Goal: Task Accomplishment & Management: Manage account settings

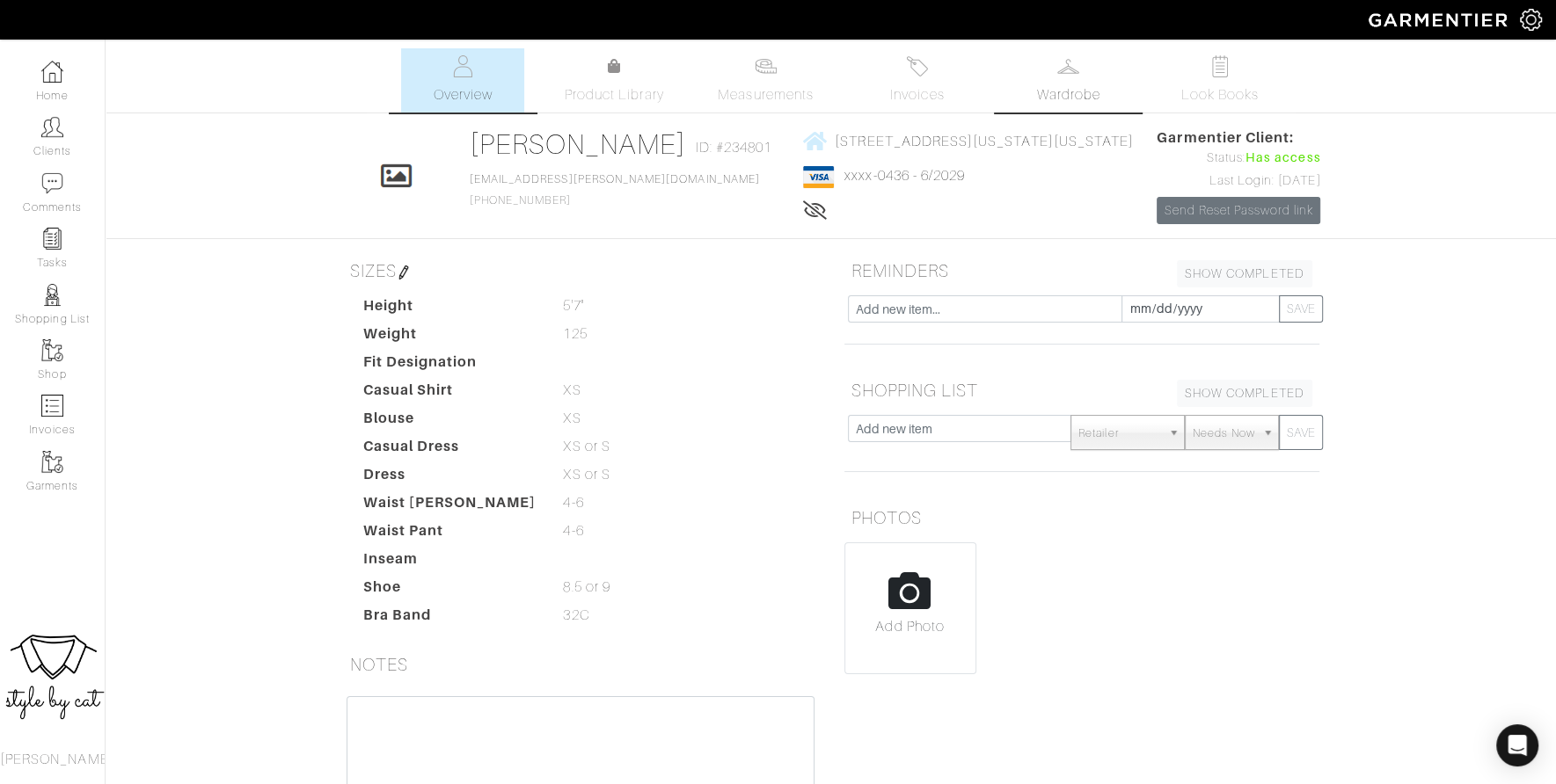
click at [1083, 77] on link "Wardrobe" at bounding box center [1069, 80] width 123 height 64
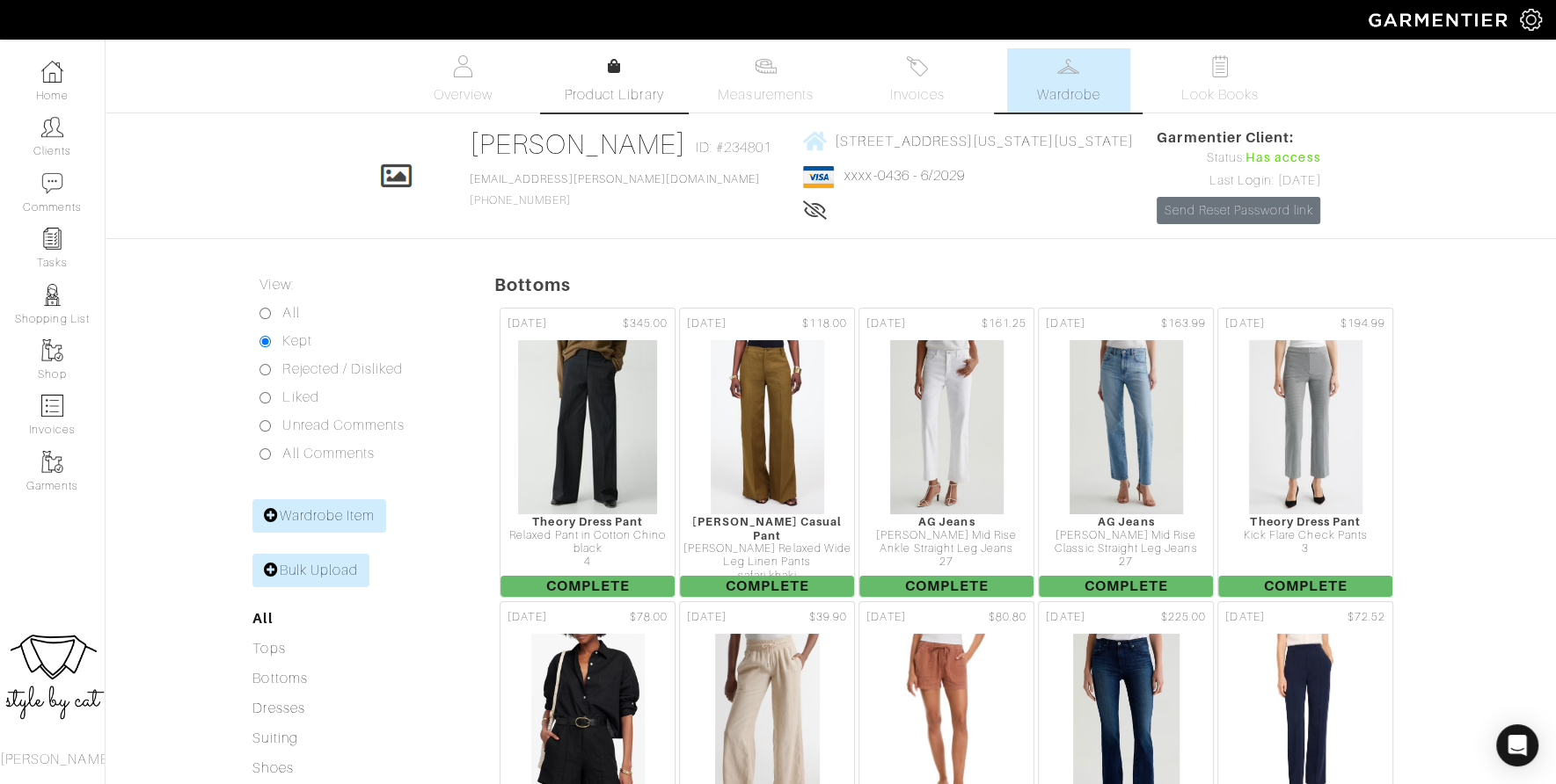
click at [578, 70] on link "Product Library" at bounding box center [613, 81] width 123 height 49
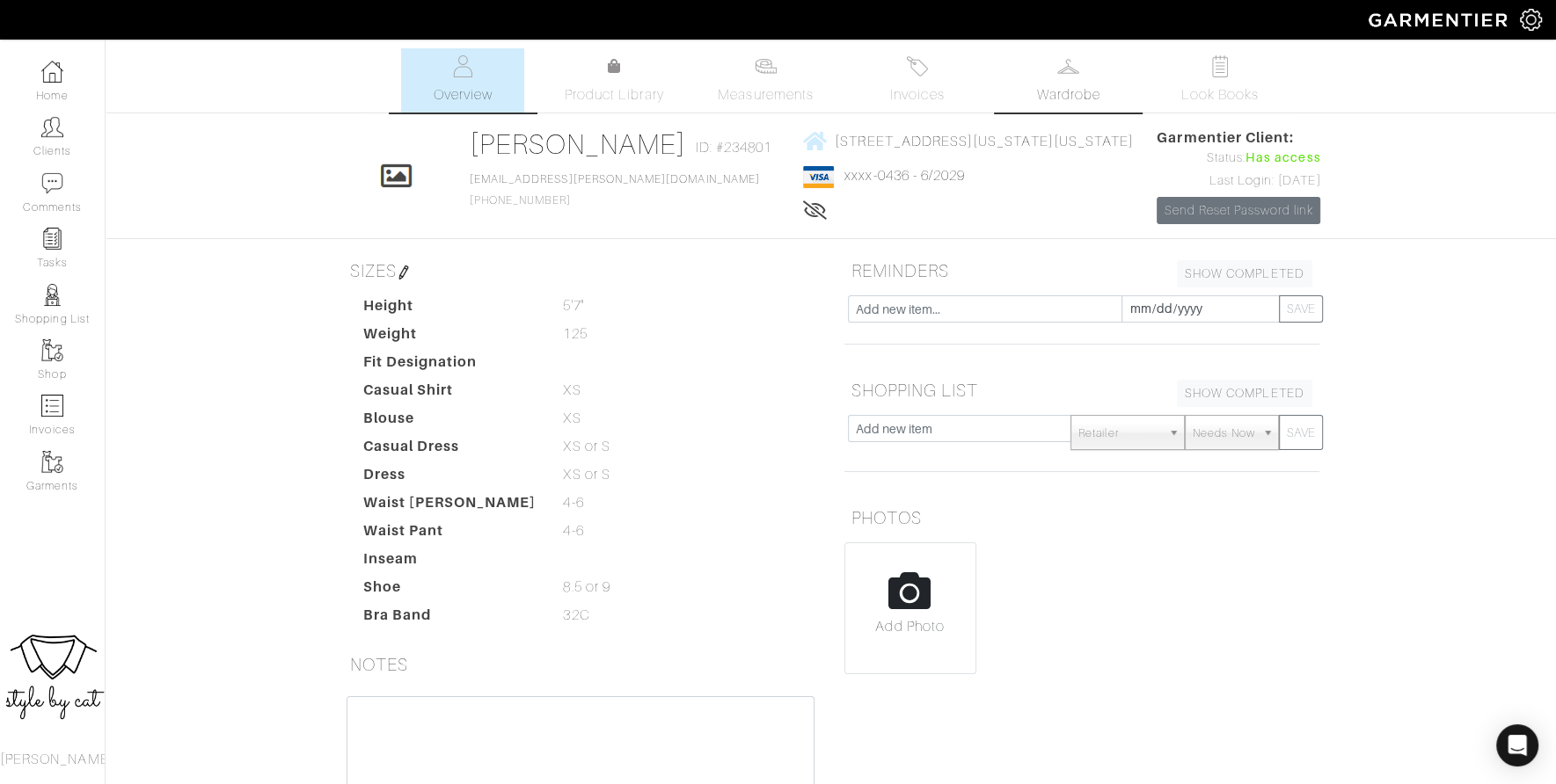
click at [1069, 71] on img at bounding box center [1069, 66] width 22 height 22
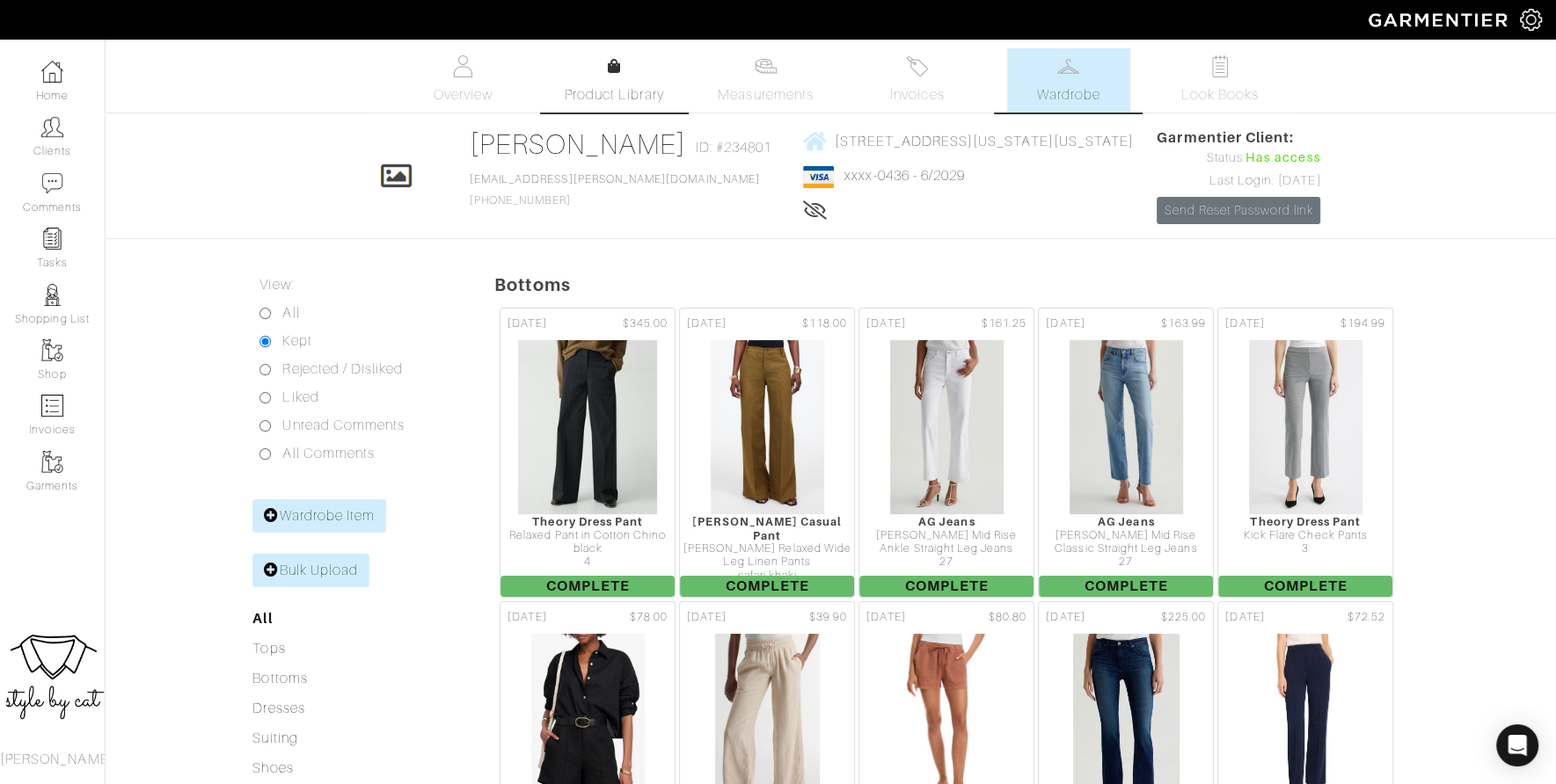
click at [571, 97] on span "Product Library" at bounding box center [614, 95] width 99 height 21
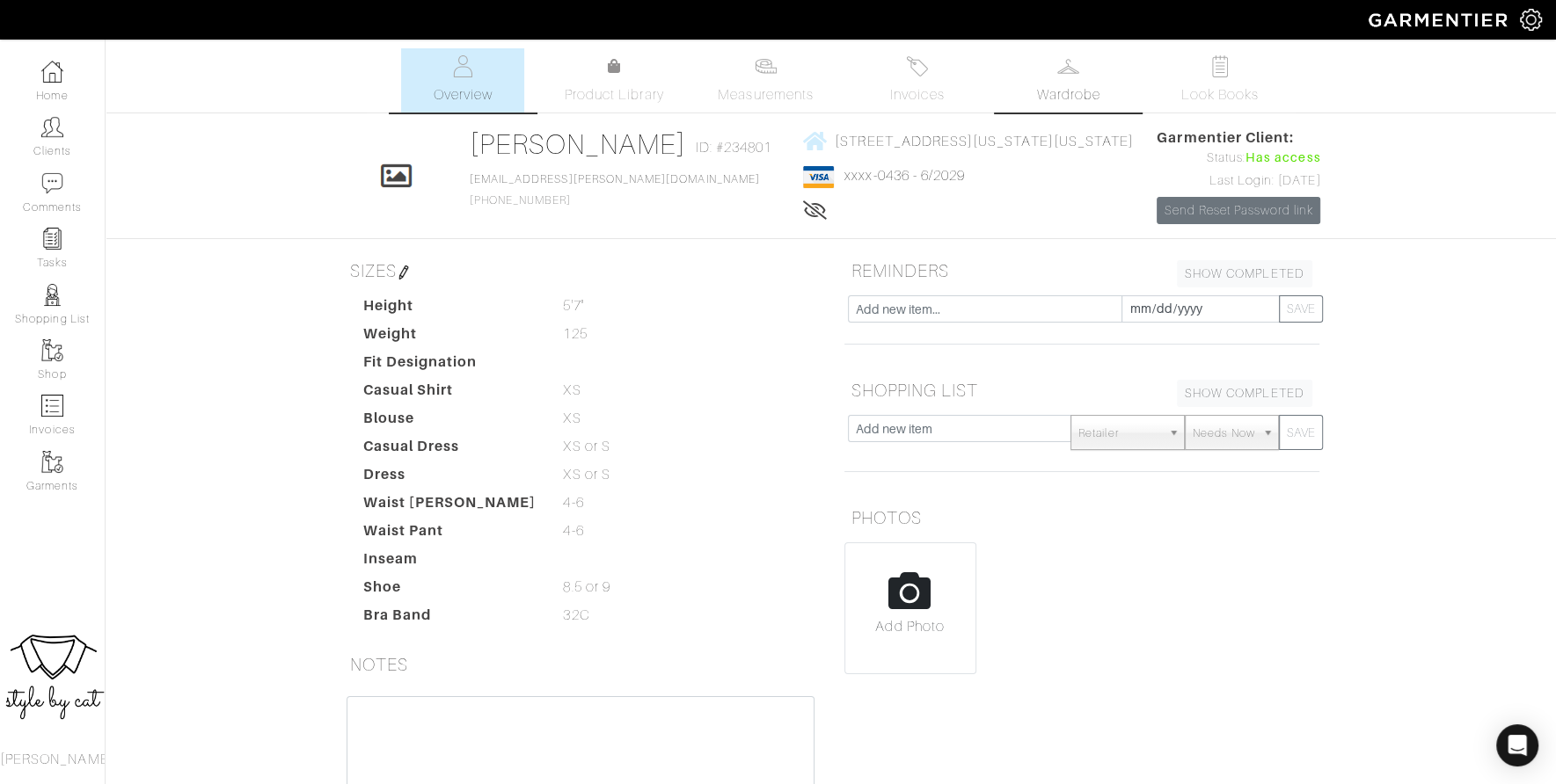
click at [1077, 86] on span "Wardrobe" at bounding box center [1070, 95] width 64 height 21
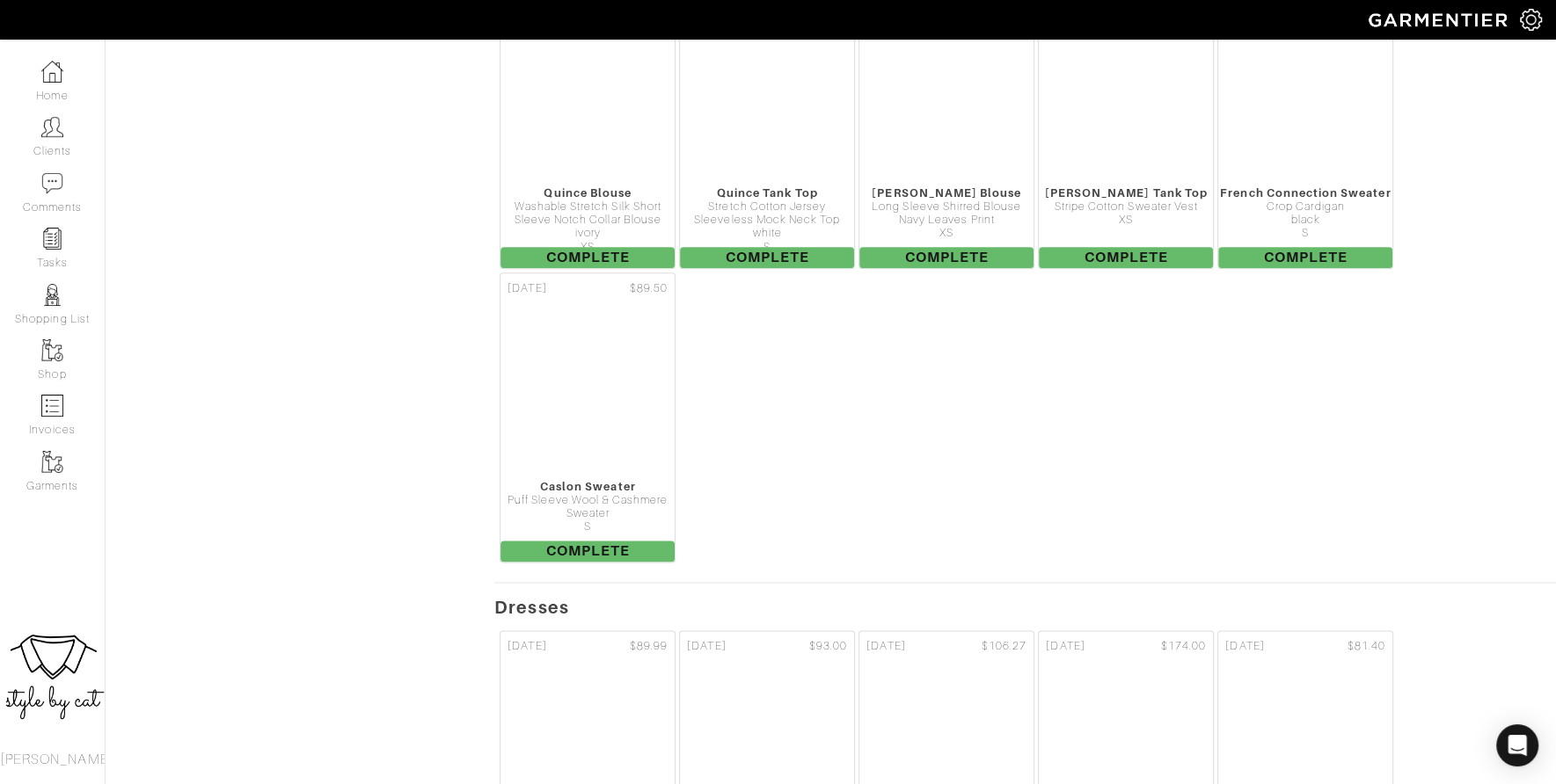
scroll to position [1859, 0]
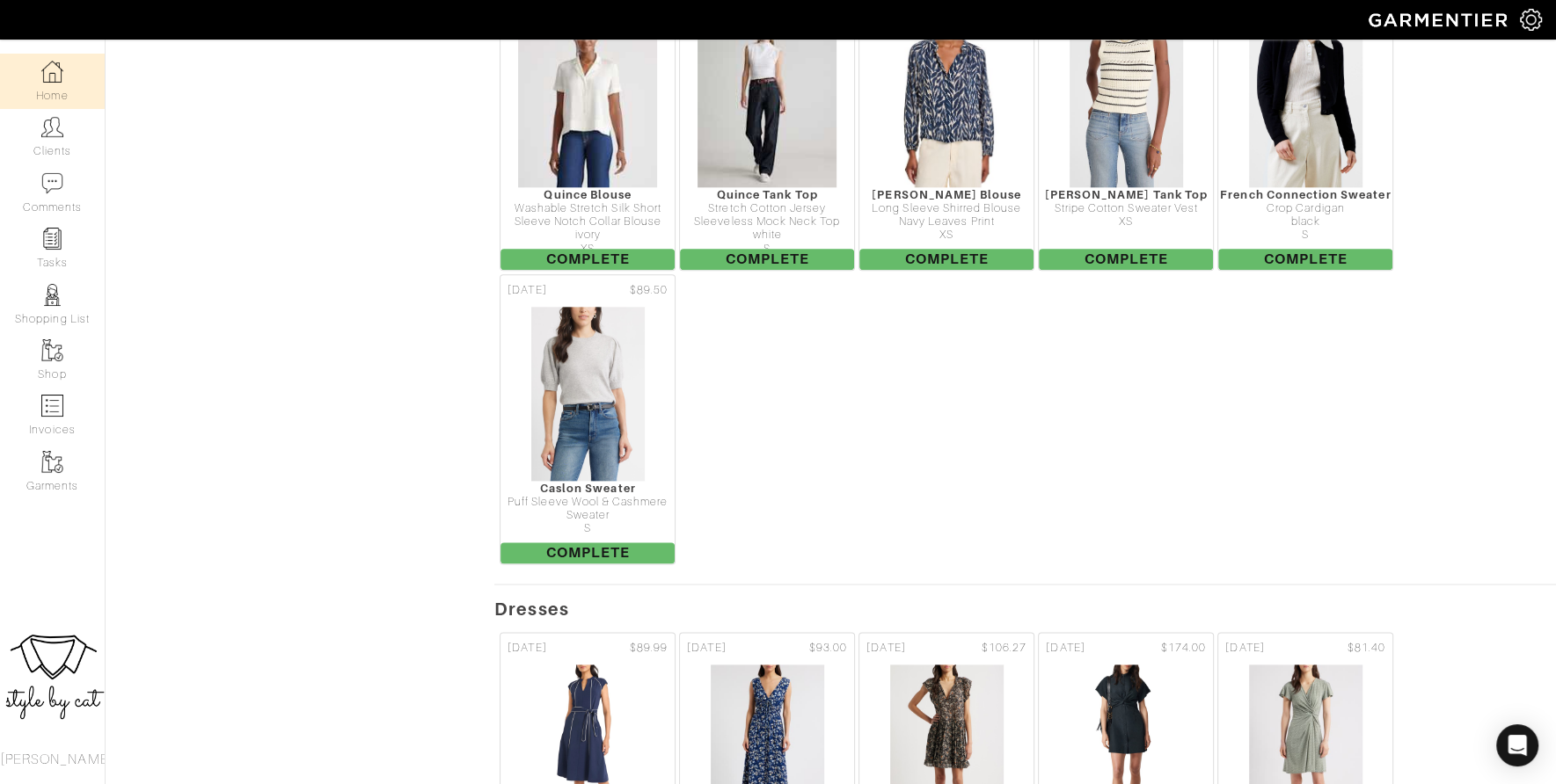
click at [56, 96] on link "Home" at bounding box center [52, 81] width 105 height 56
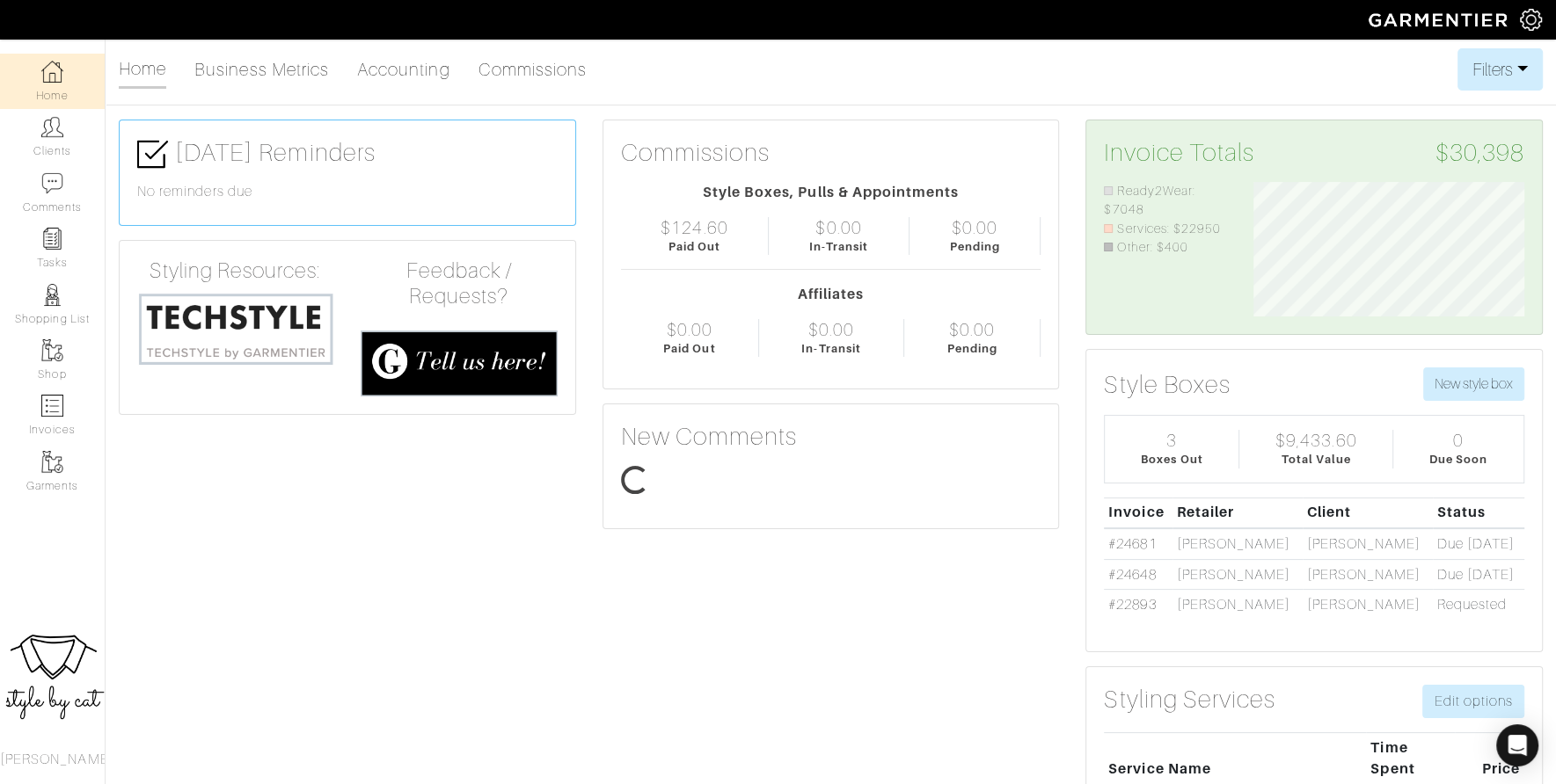
scroll to position [136, 297]
click at [51, 145] on link "Clients" at bounding box center [52, 137] width 105 height 56
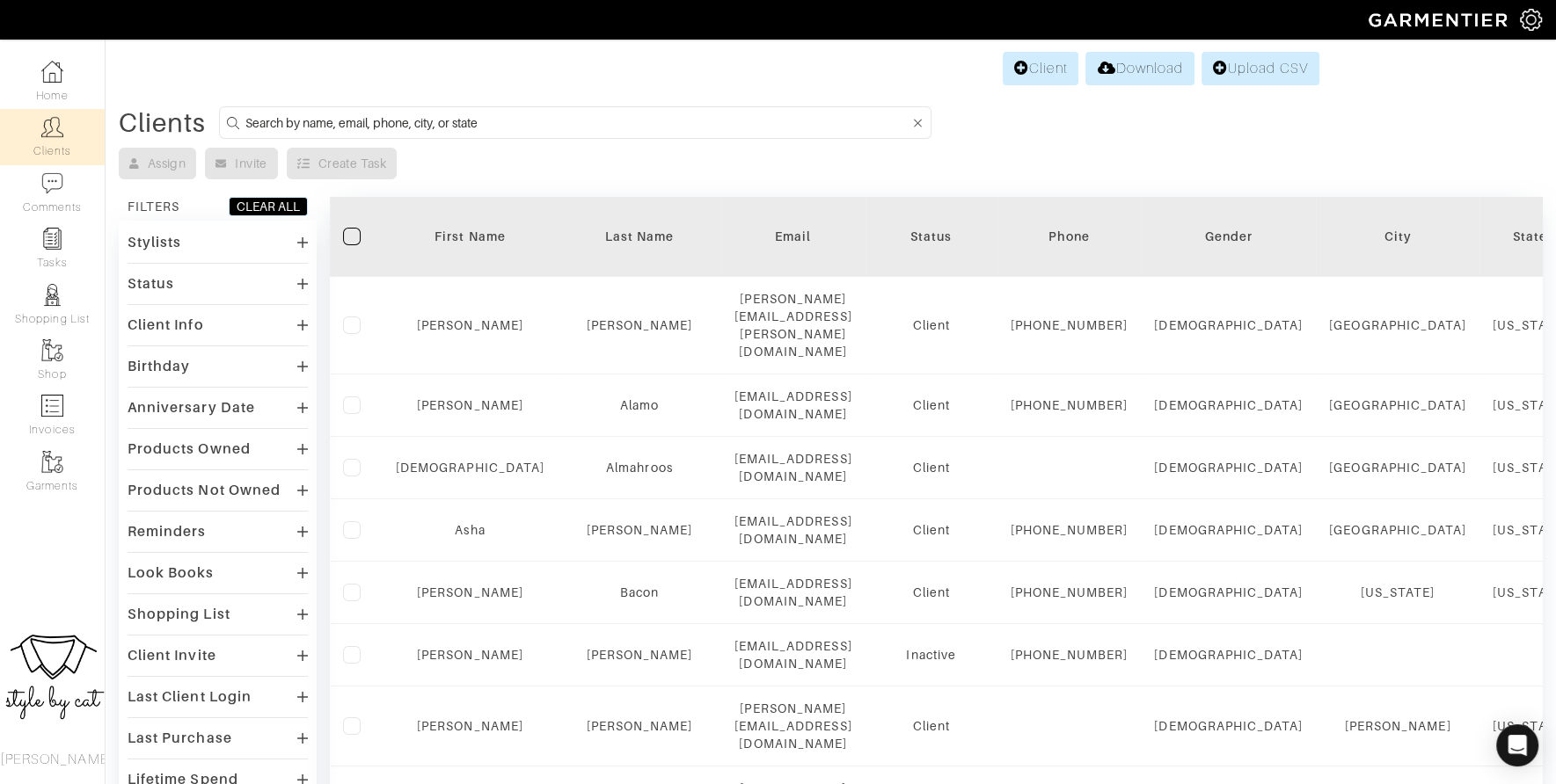
click at [641, 124] on input at bounding box center [577, 123] width 664 height 22
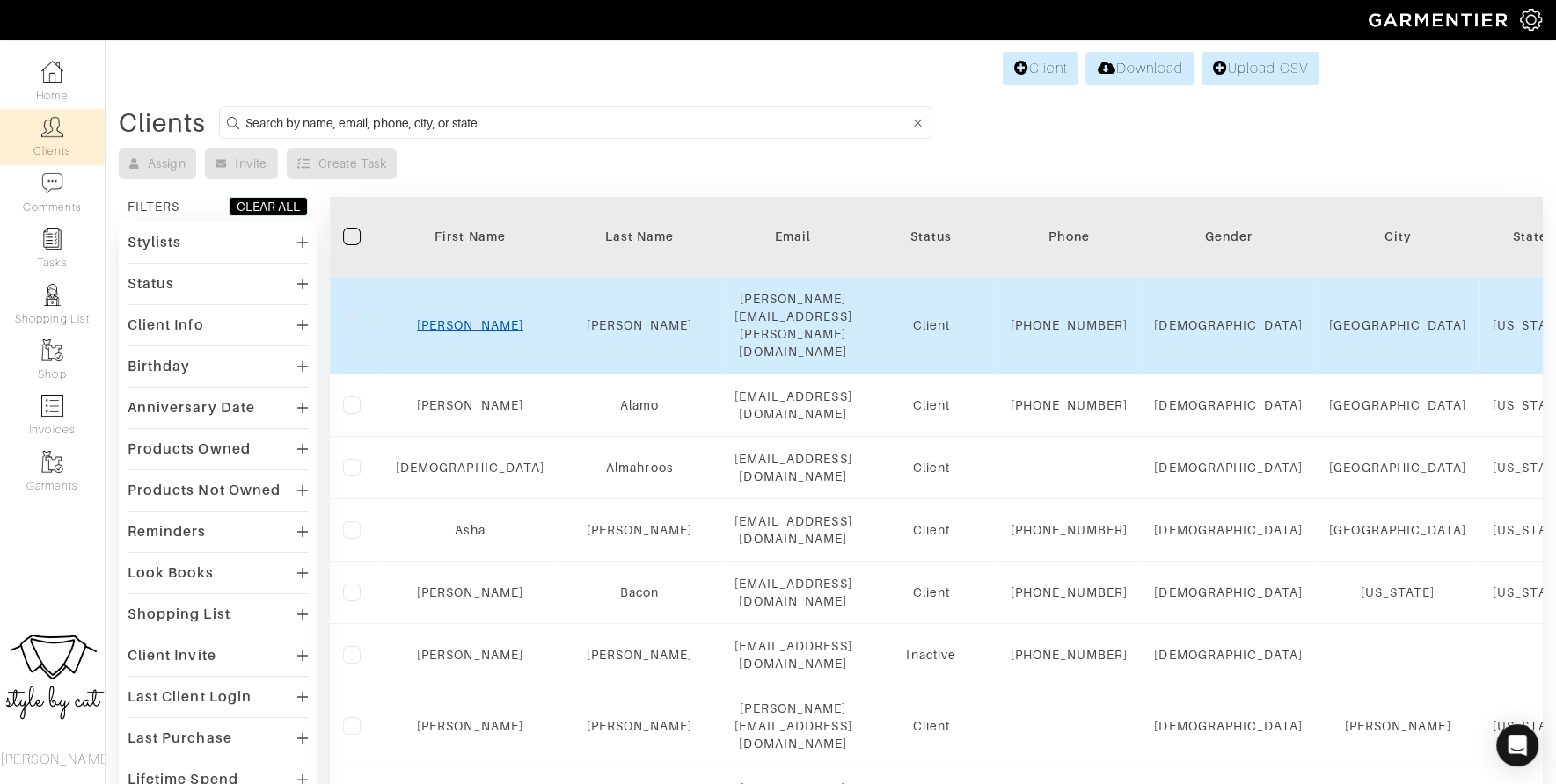
click at [433, 319] on link "[PERSON_NAME]" at bounding box center [470, 325] width 107 height 14
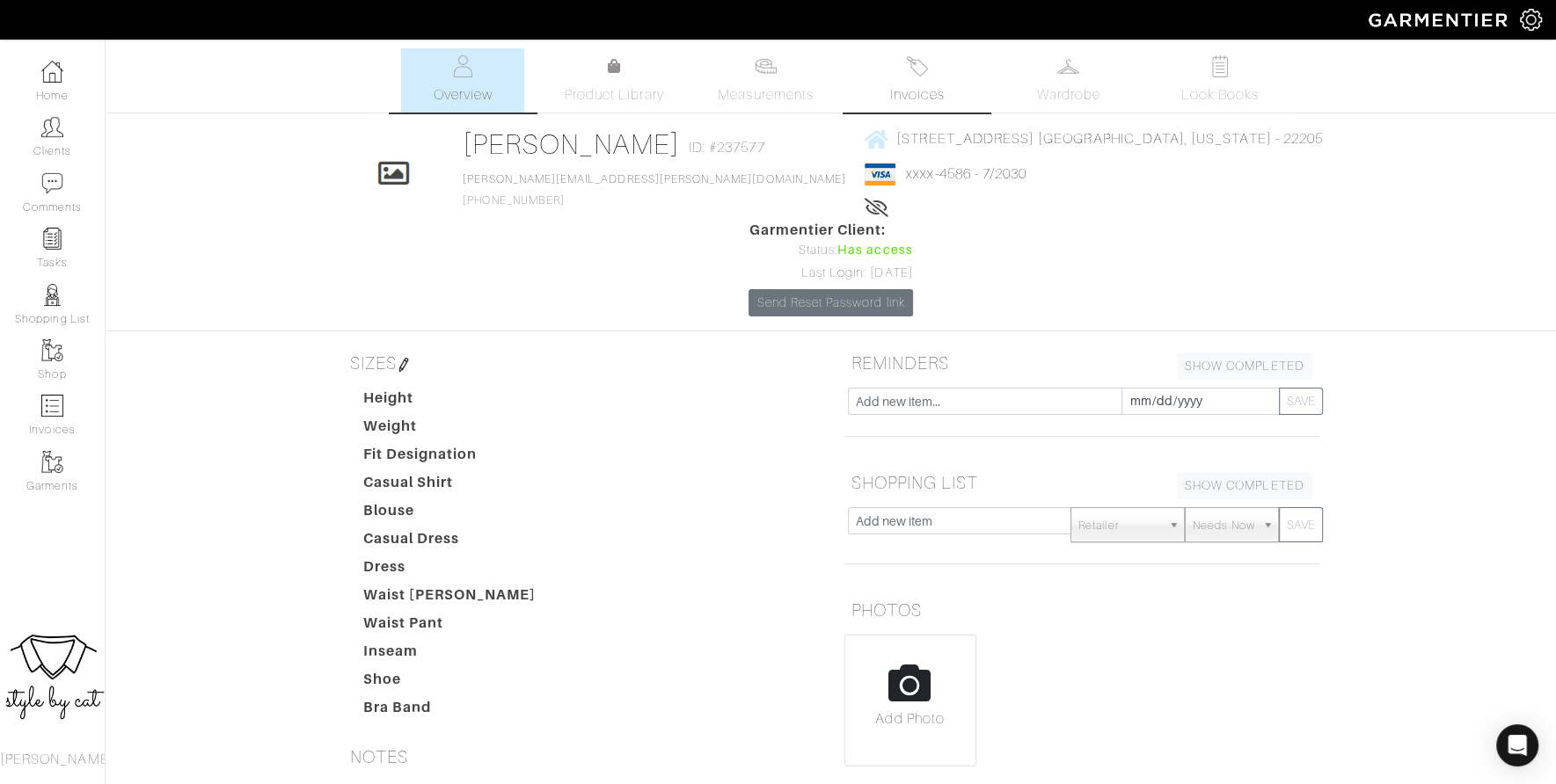
click at [911, 52] on link "Invoices" at bounding box center [917, 80] width 123 height 64
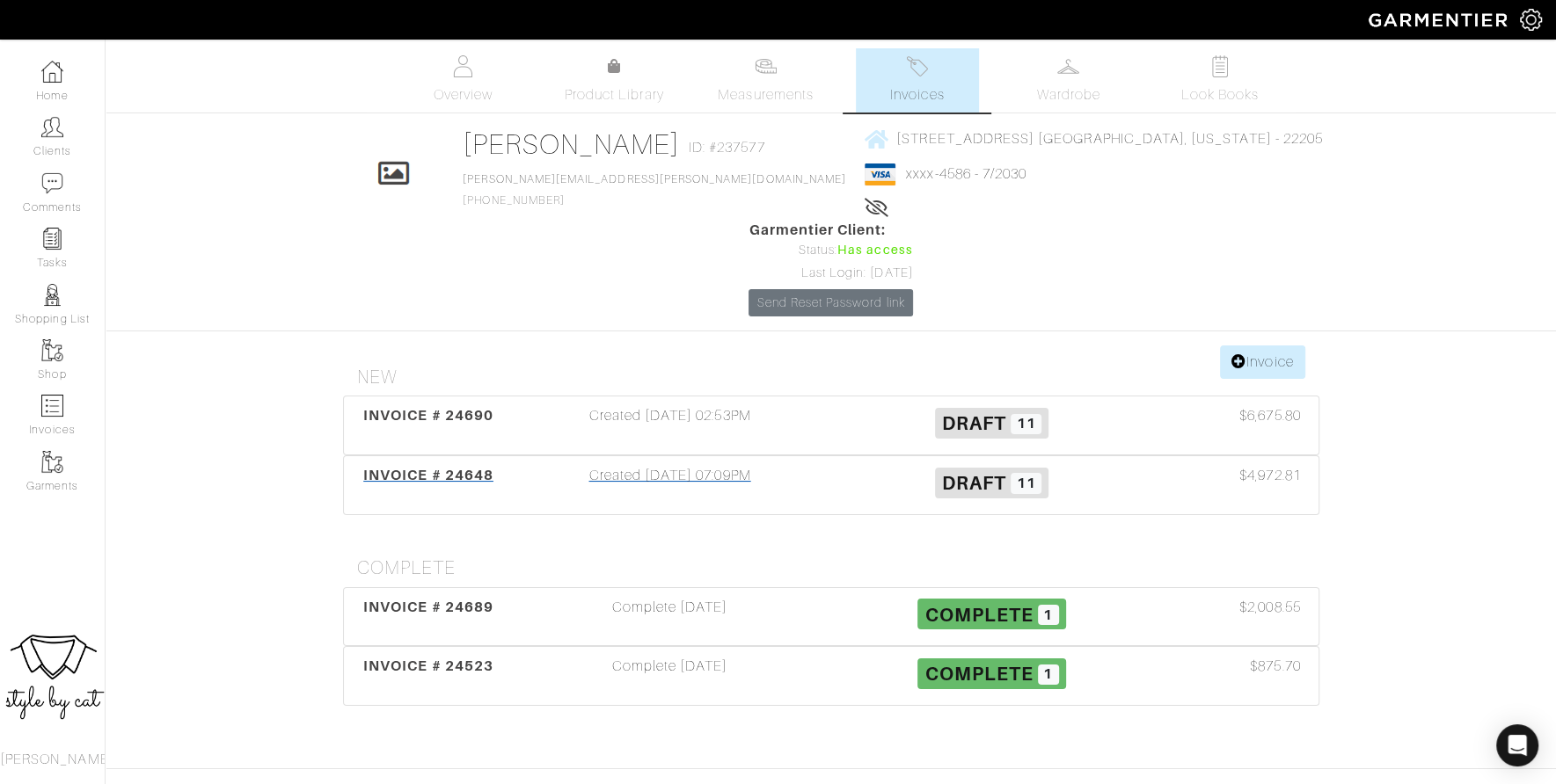
click at [443, 467] on span "INVOICE # 24648" at bounding box center [428, 475] width 130 height 16
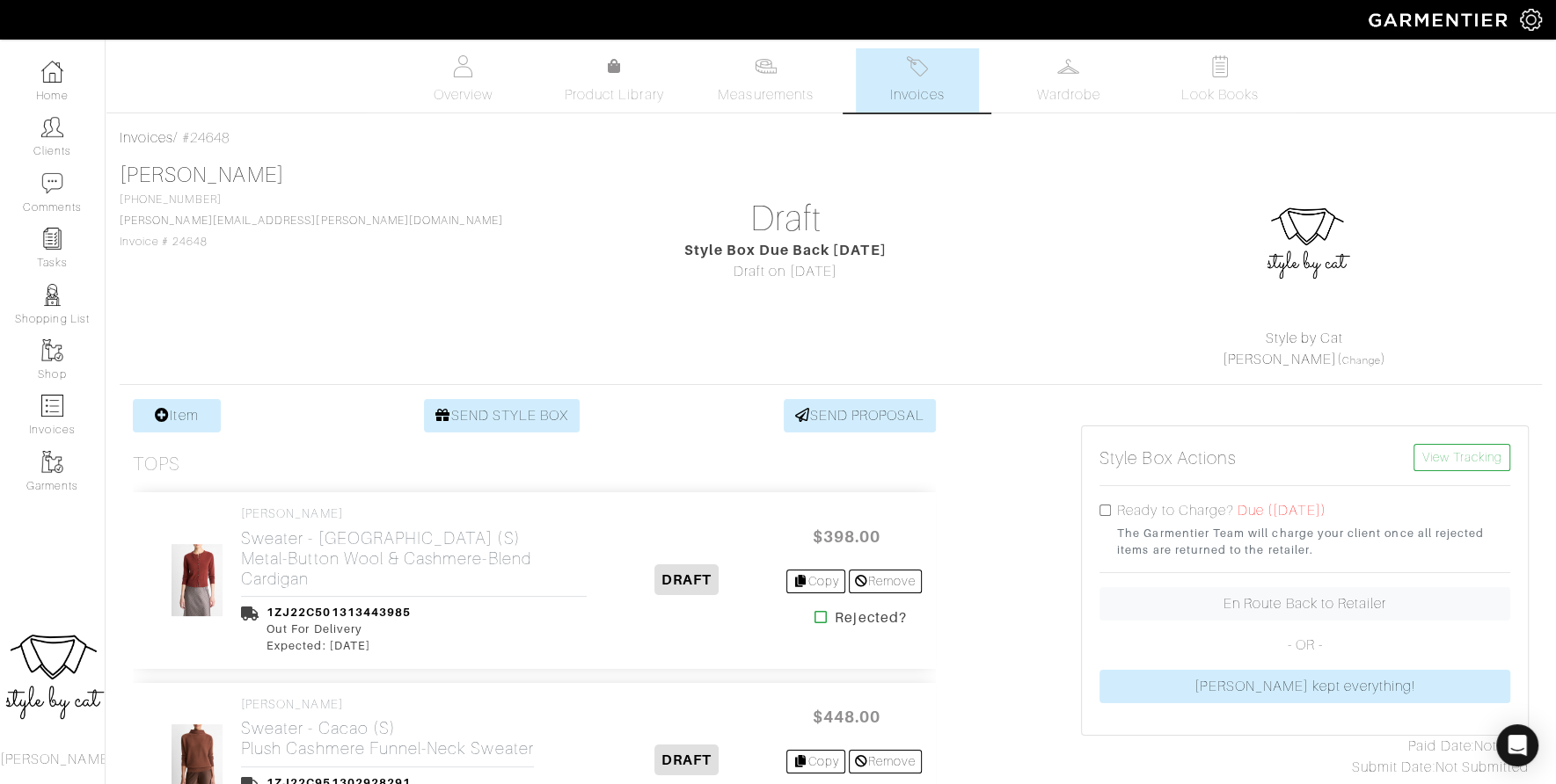
click at [906, 72] on img at bounding box center [917, 66] width 22 height 22
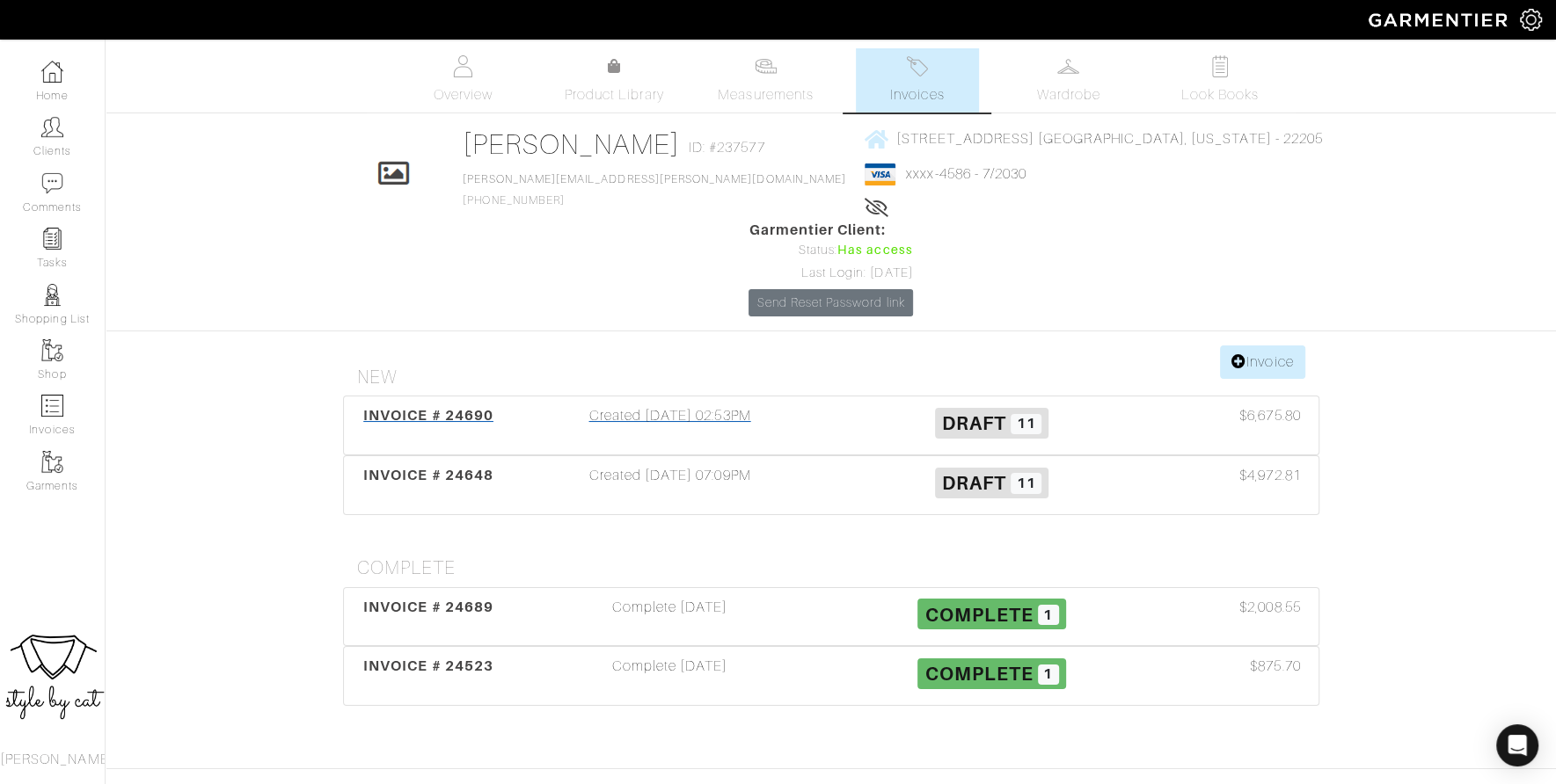
click at [470, 407] on span "INVOICE # 24690" at bounding box center [428, 415] width 130 height 16
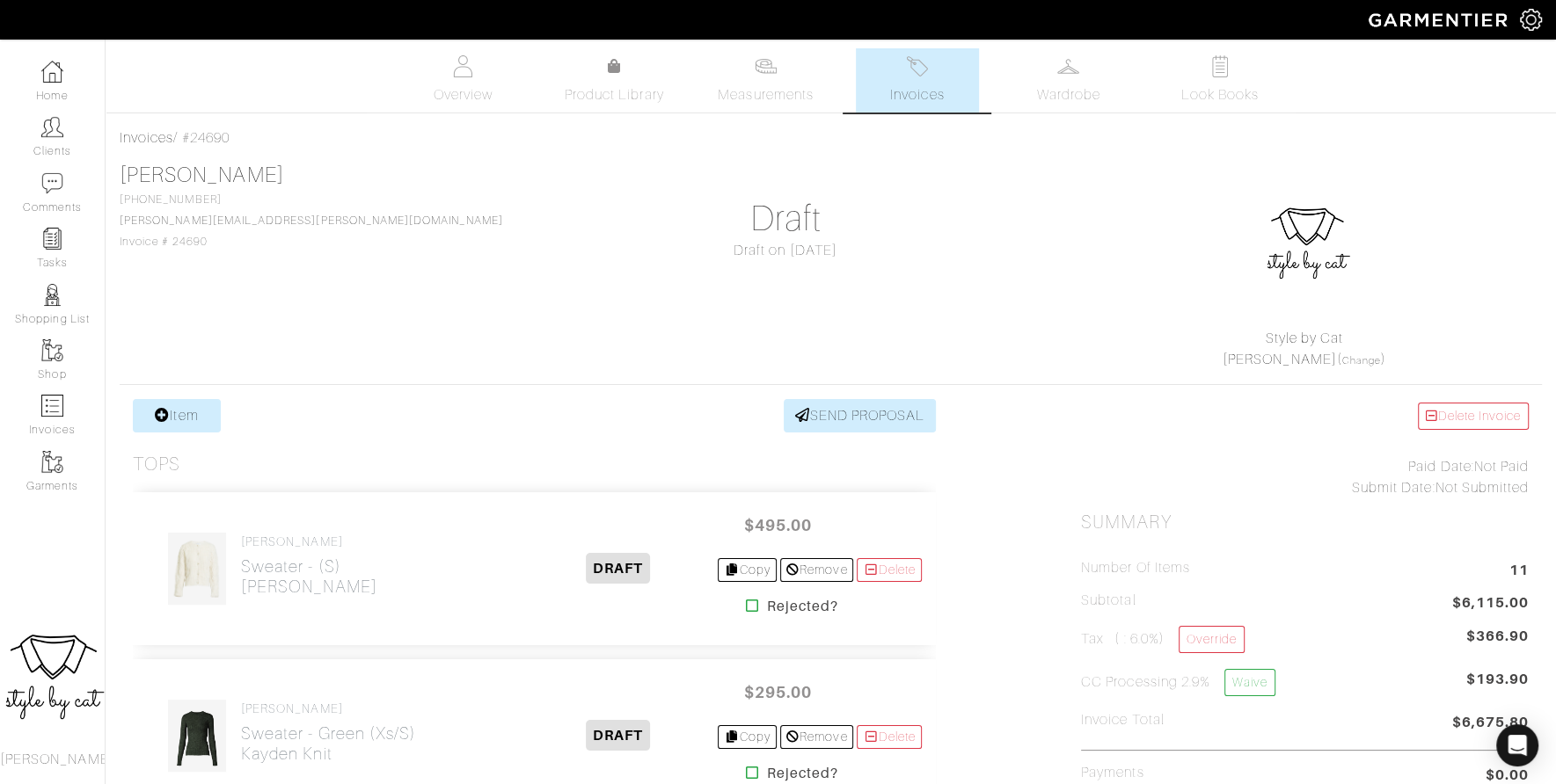
click at [928, 93] on span "Invoices" at bounding box center [916, 95] width 54 height 21
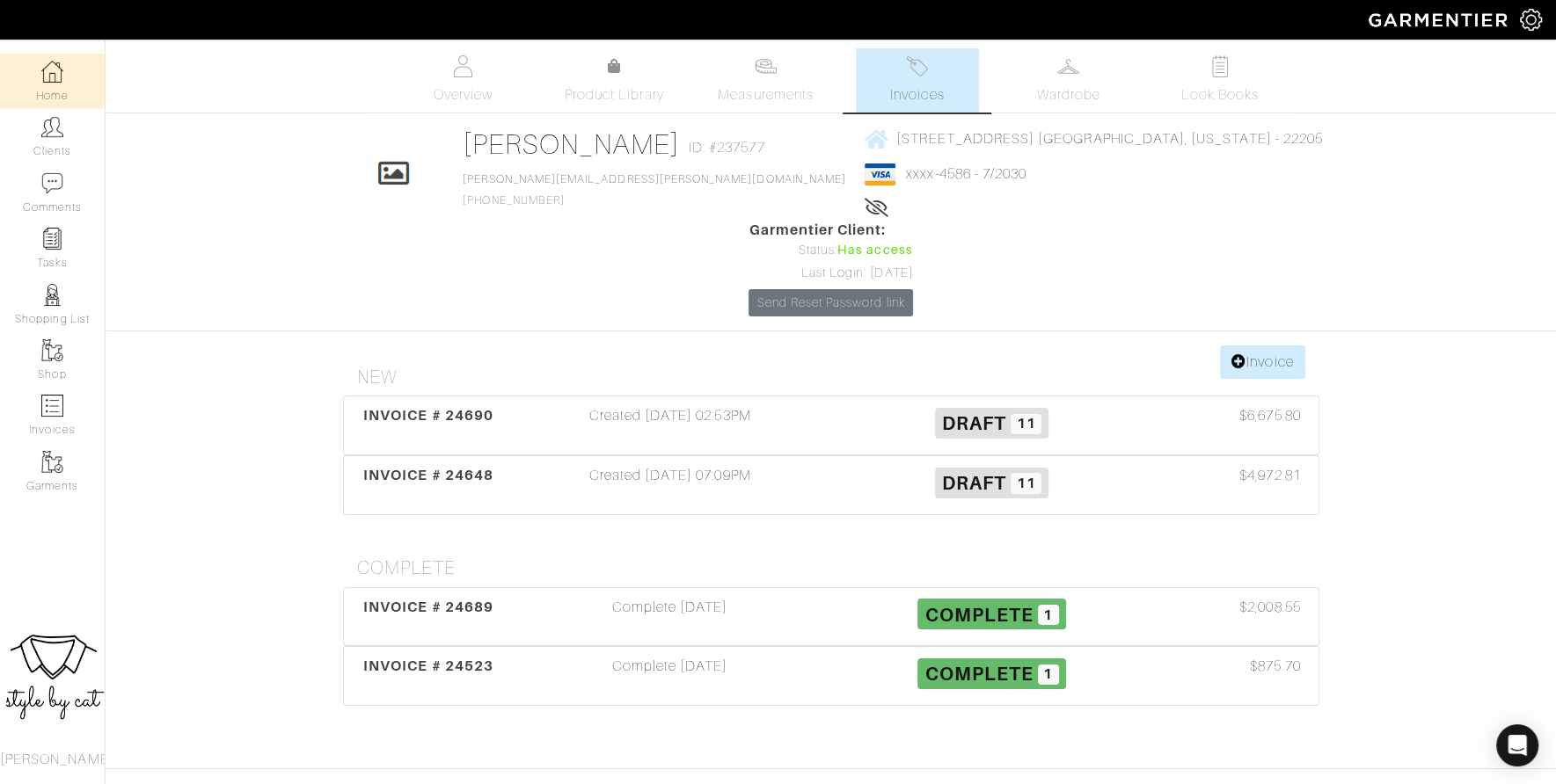
click at [41, 76] on img at bounding box center [52, 72] width 22 height 22
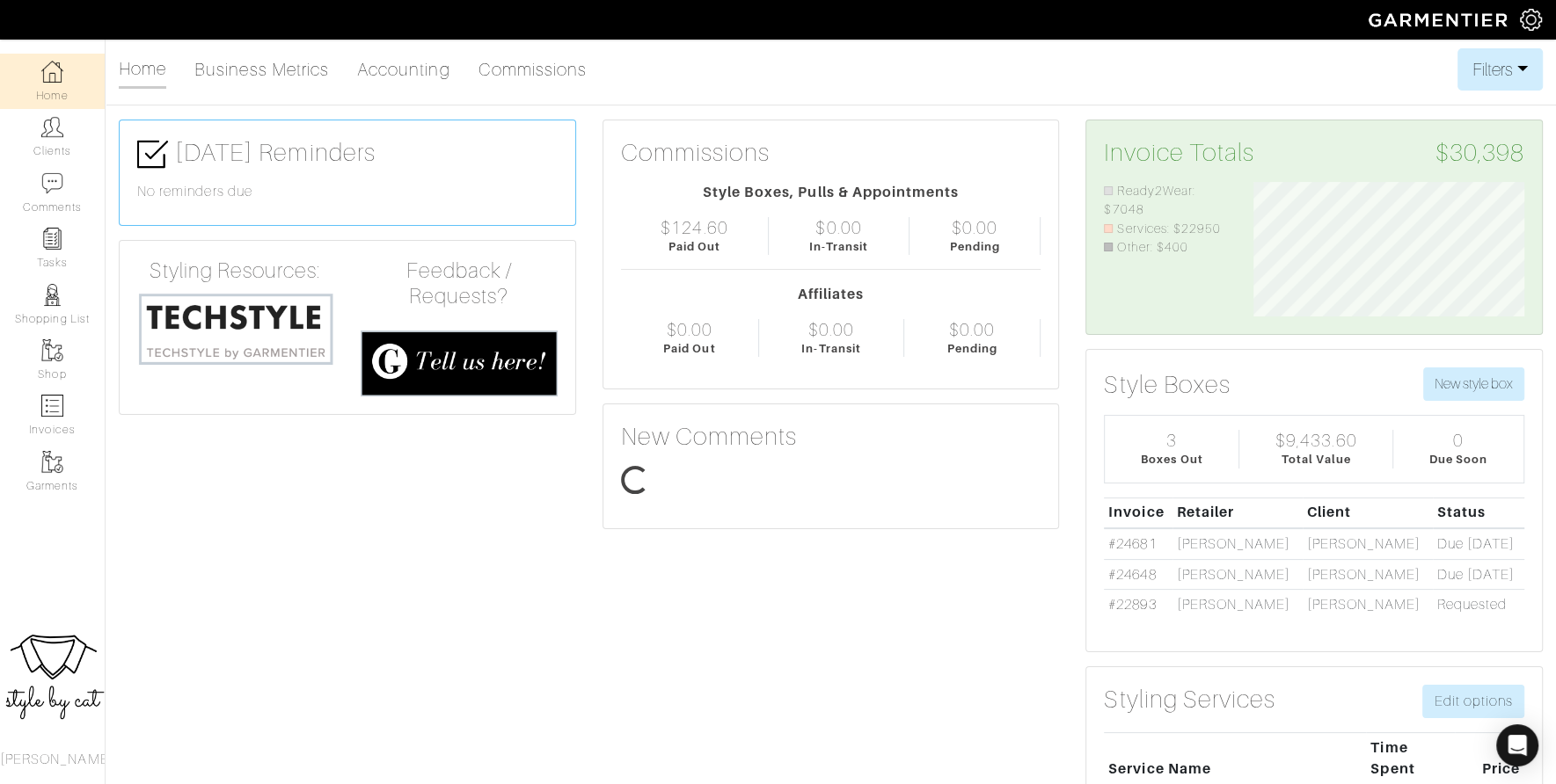
scroll to position [136, 297]
